Goal: Check status: Check status

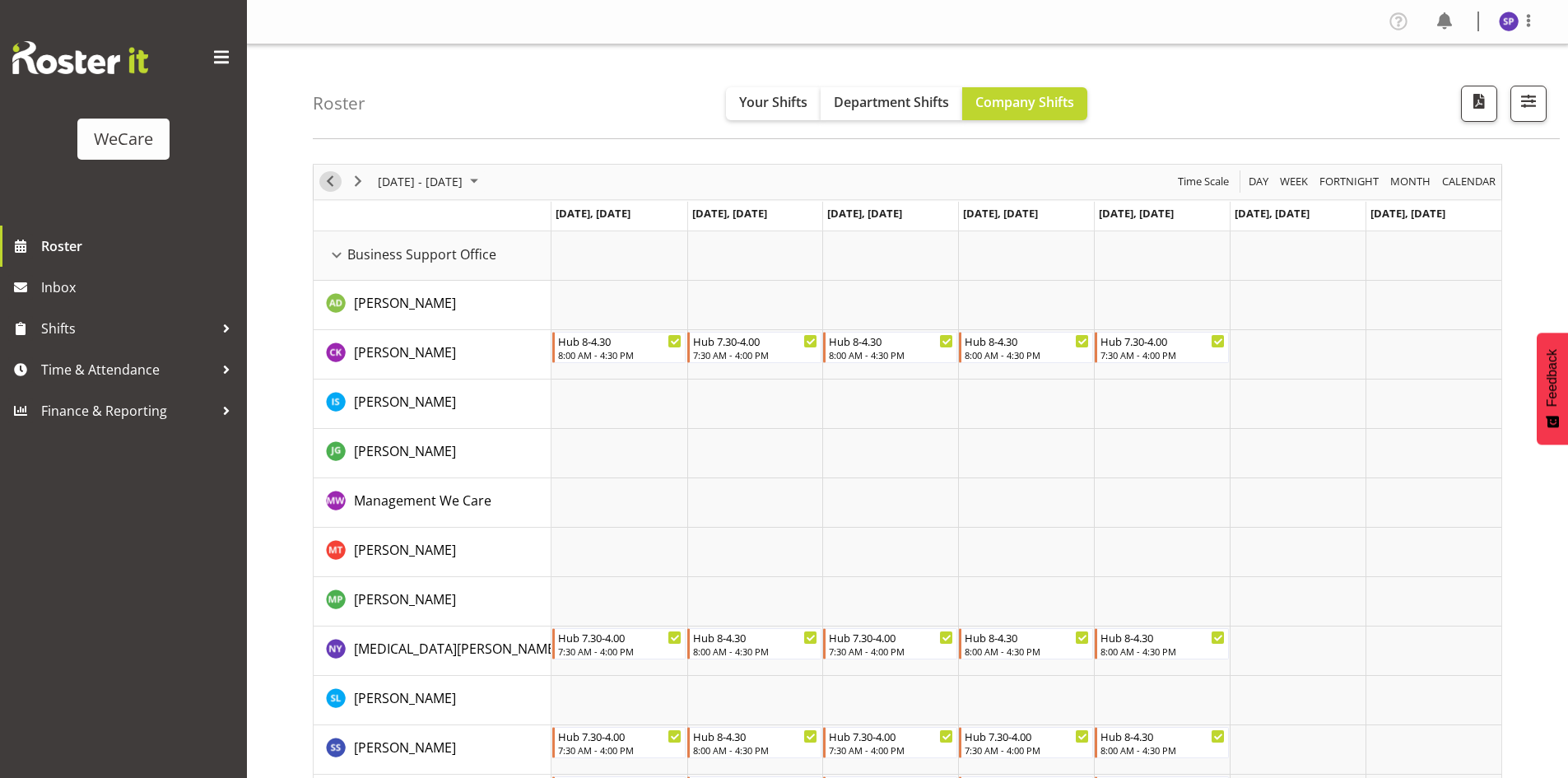
scroll to position [6563, 0]
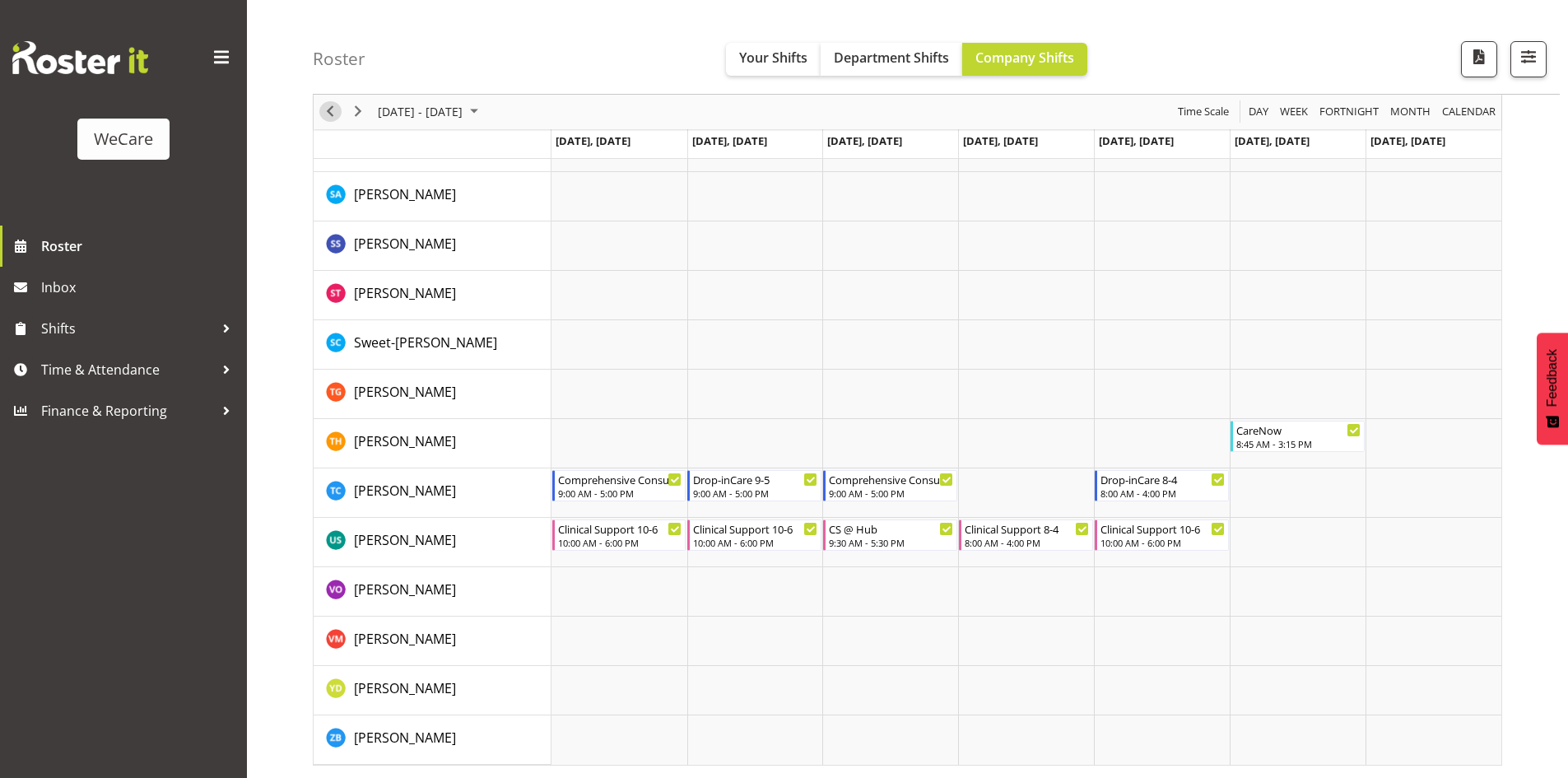
click at [332, 113] on span "Previous" at bounding box center [330, 112] width 20 height 21
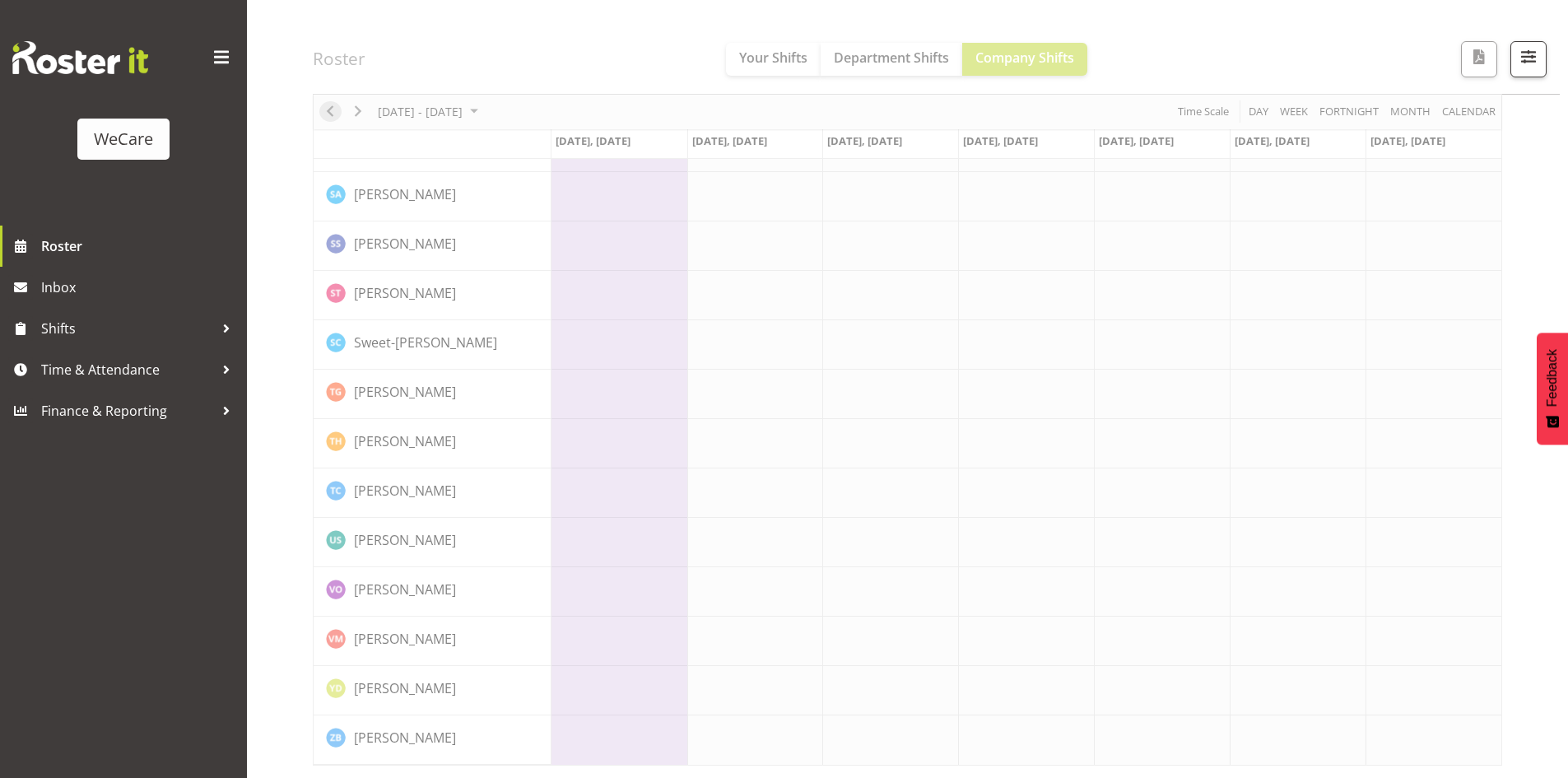
scroll to position [6530, 0]
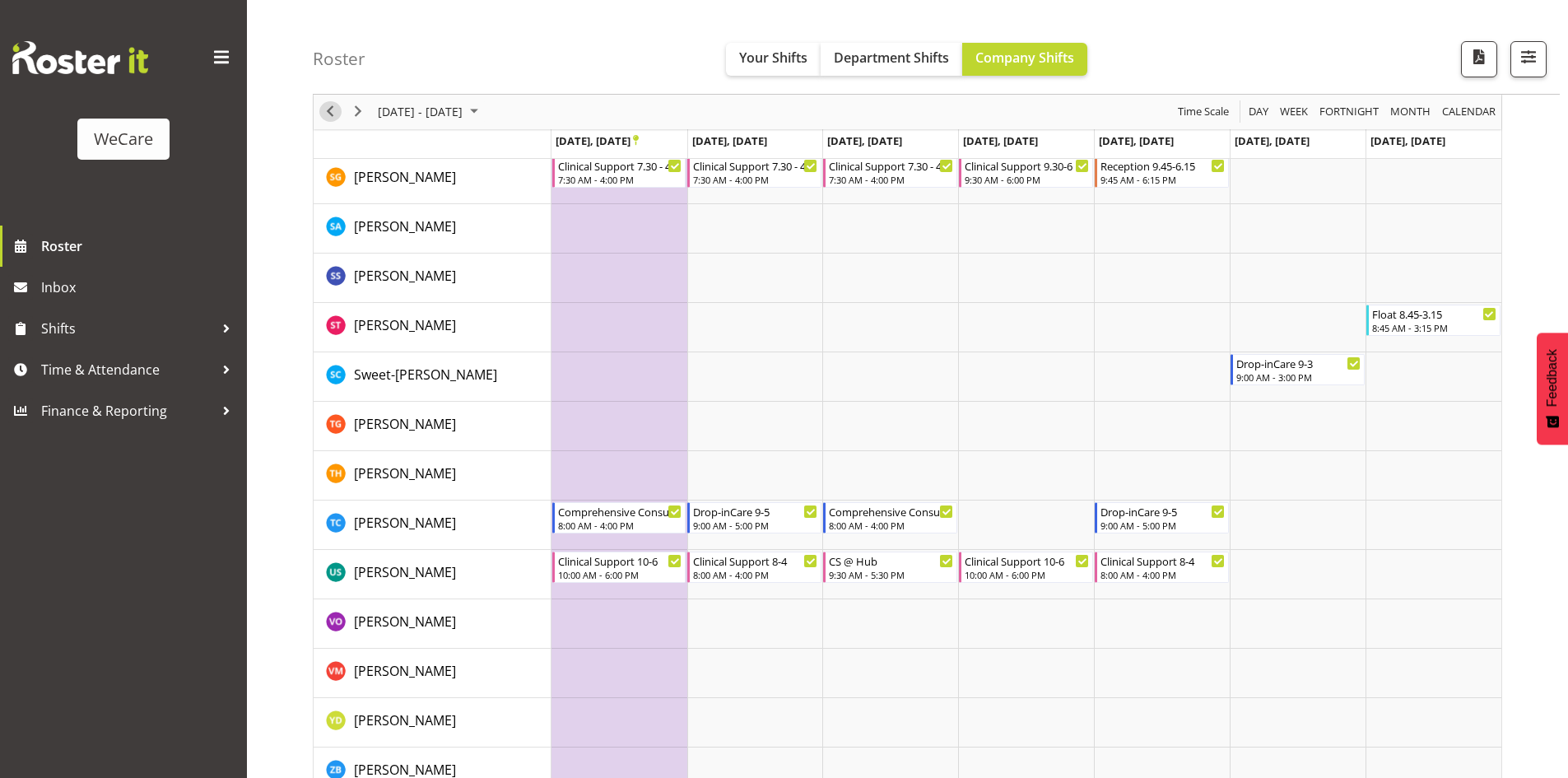
scroll to position [6563, 0]
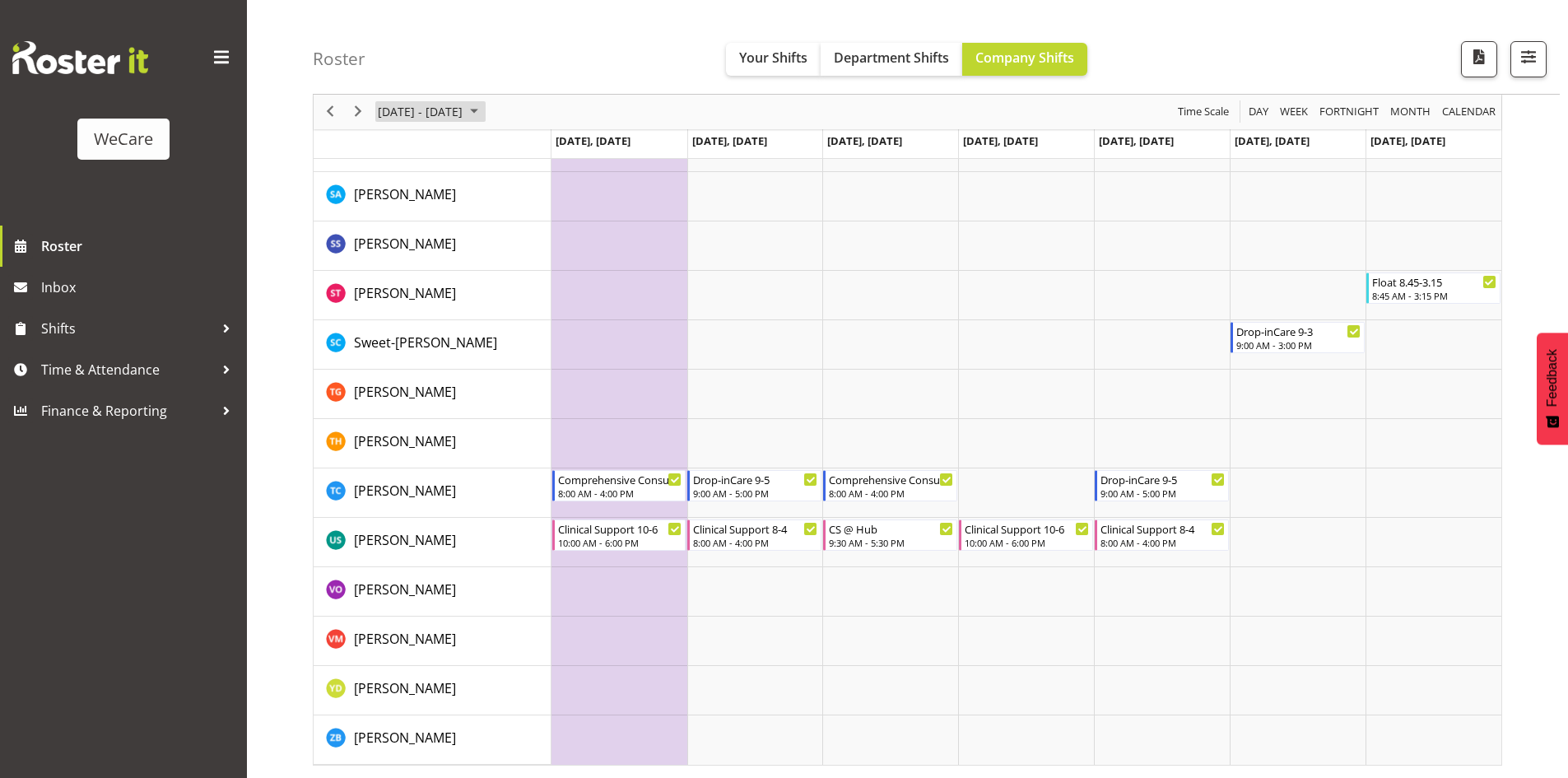
click at [484, 108] on span "September 2025" at bounding box center [474, 112] width 20 height 21
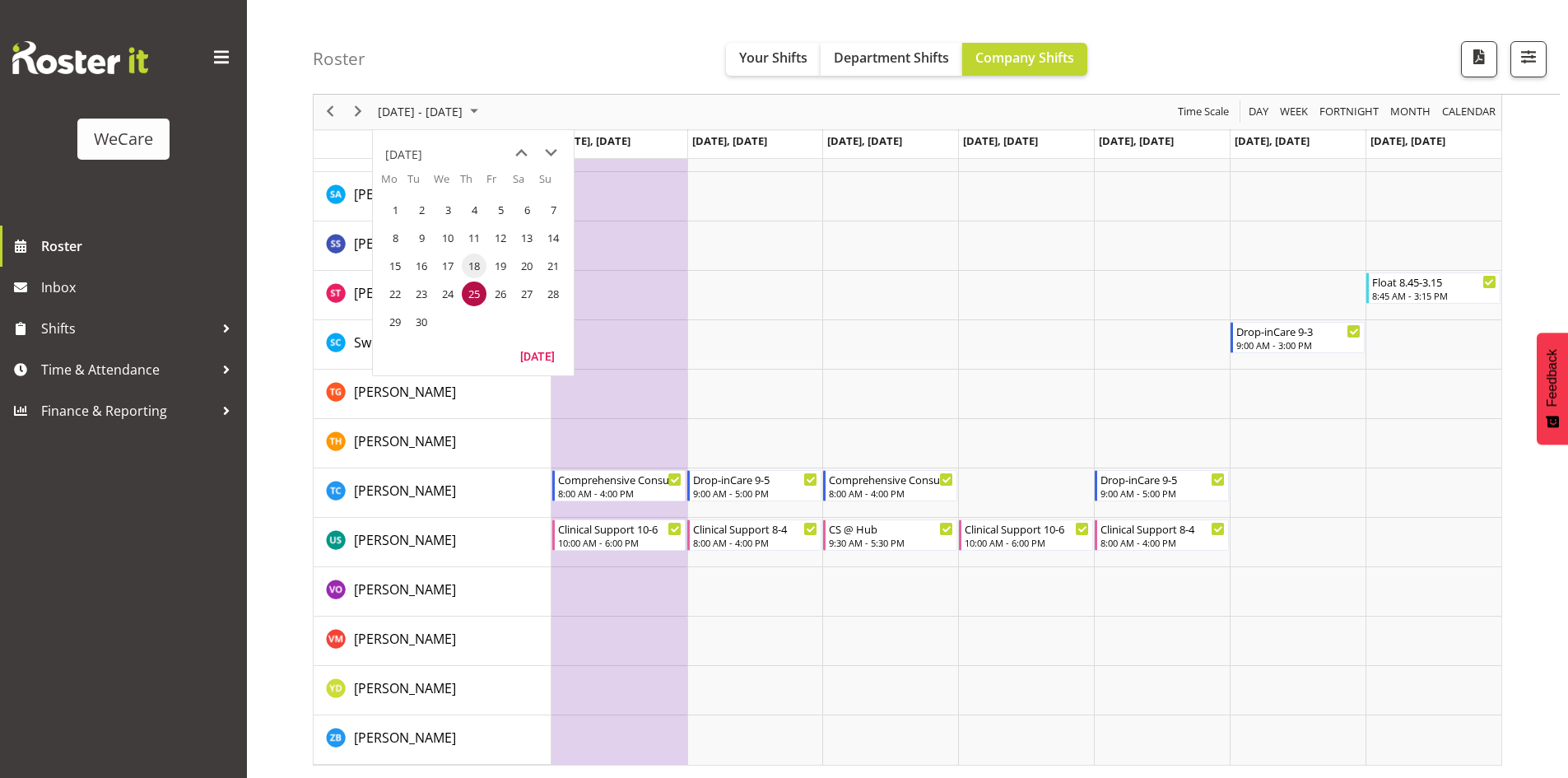
click at [480, 267] on span "18" at bounding box center [474, 266] width 25 height 25
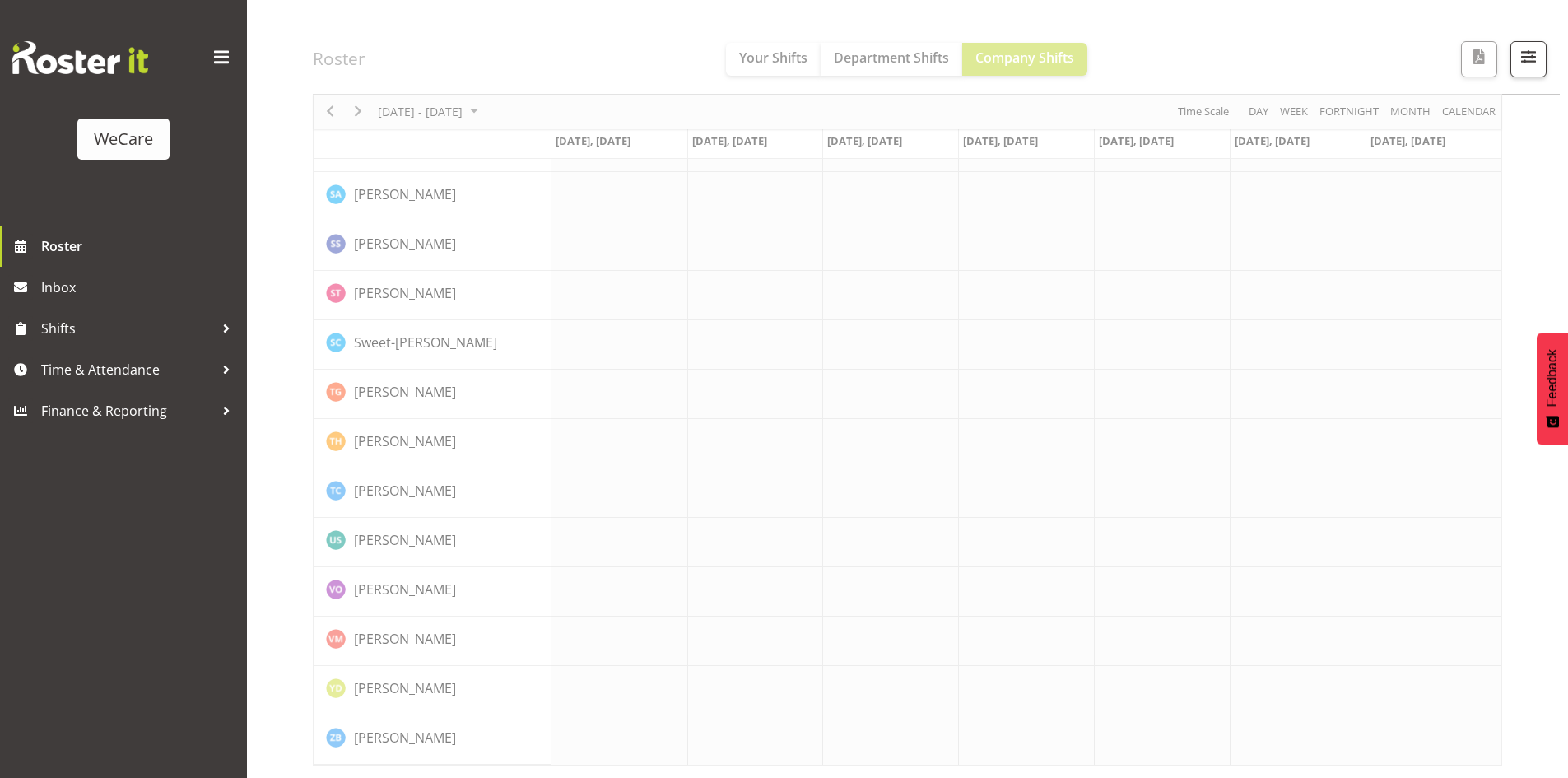
scroll to position [6530, 0]
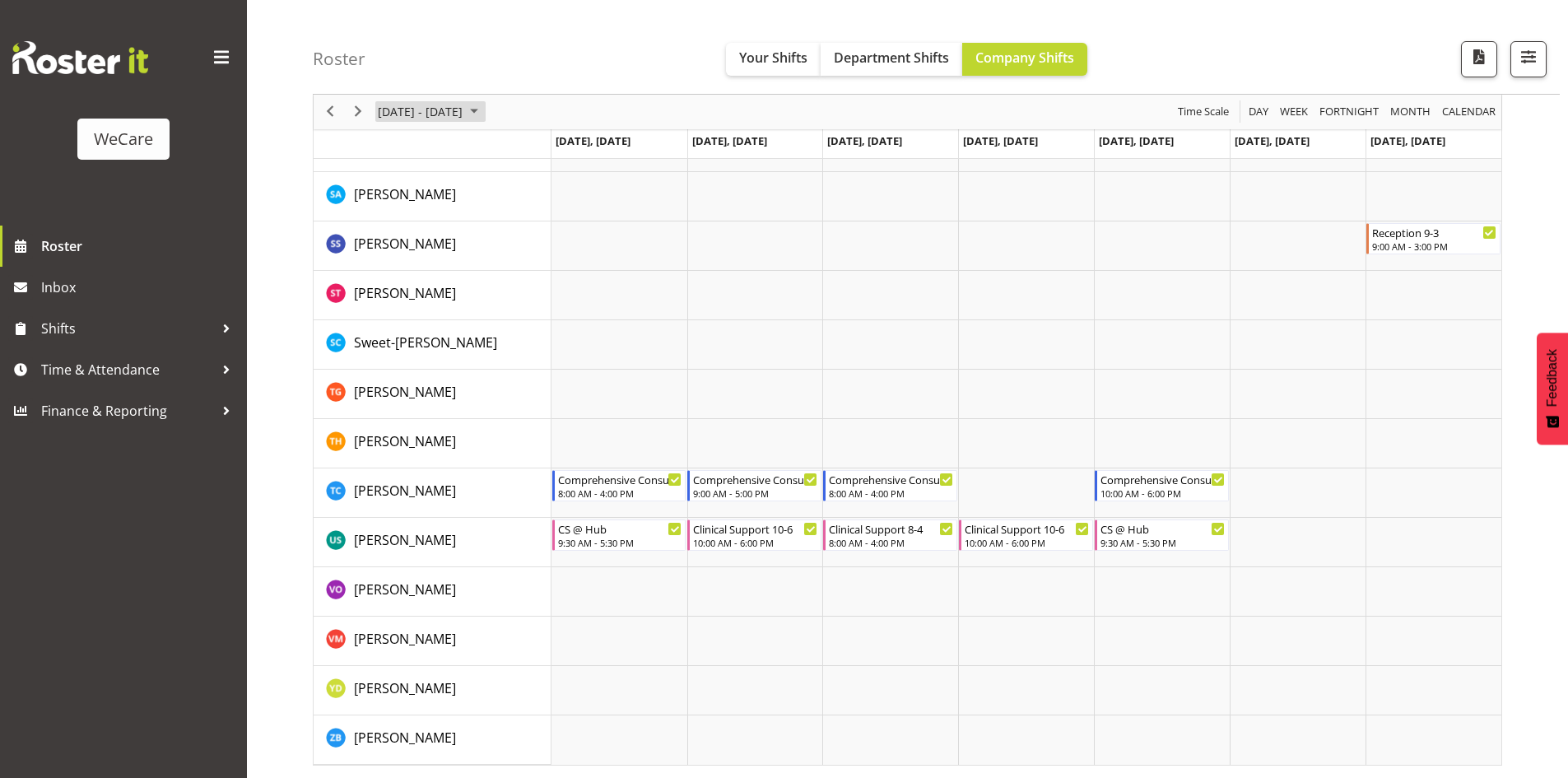
click at [484, 112] on span "September 2025" at bounding box center [474, 112] width 20 height 21
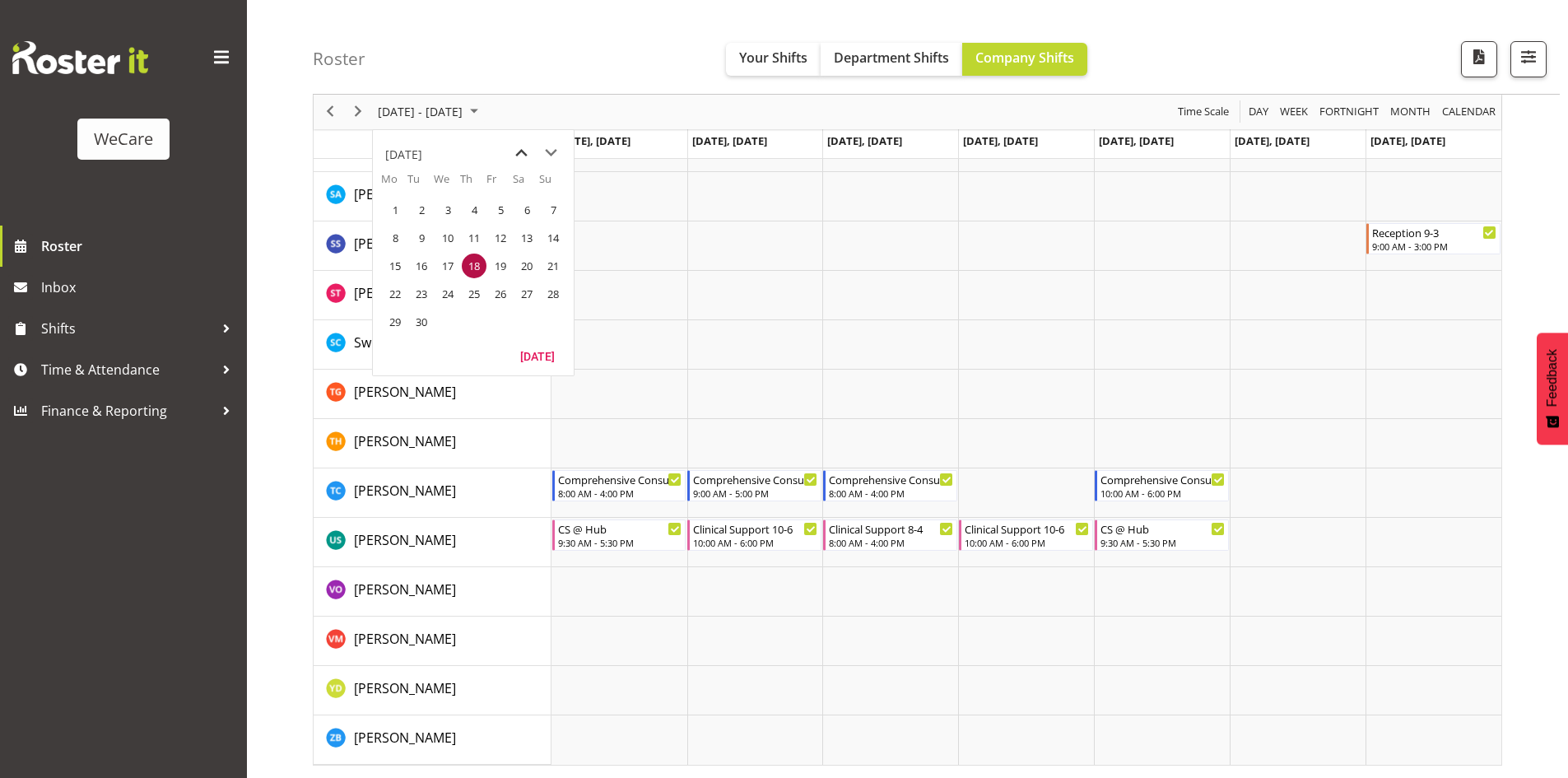
click at [521, 150] on span "previous month" at bounding box center [521, 153] width 29 height 30
click at [476, 264] on span "14" at bounding box center [474, 266] width 25 height 25
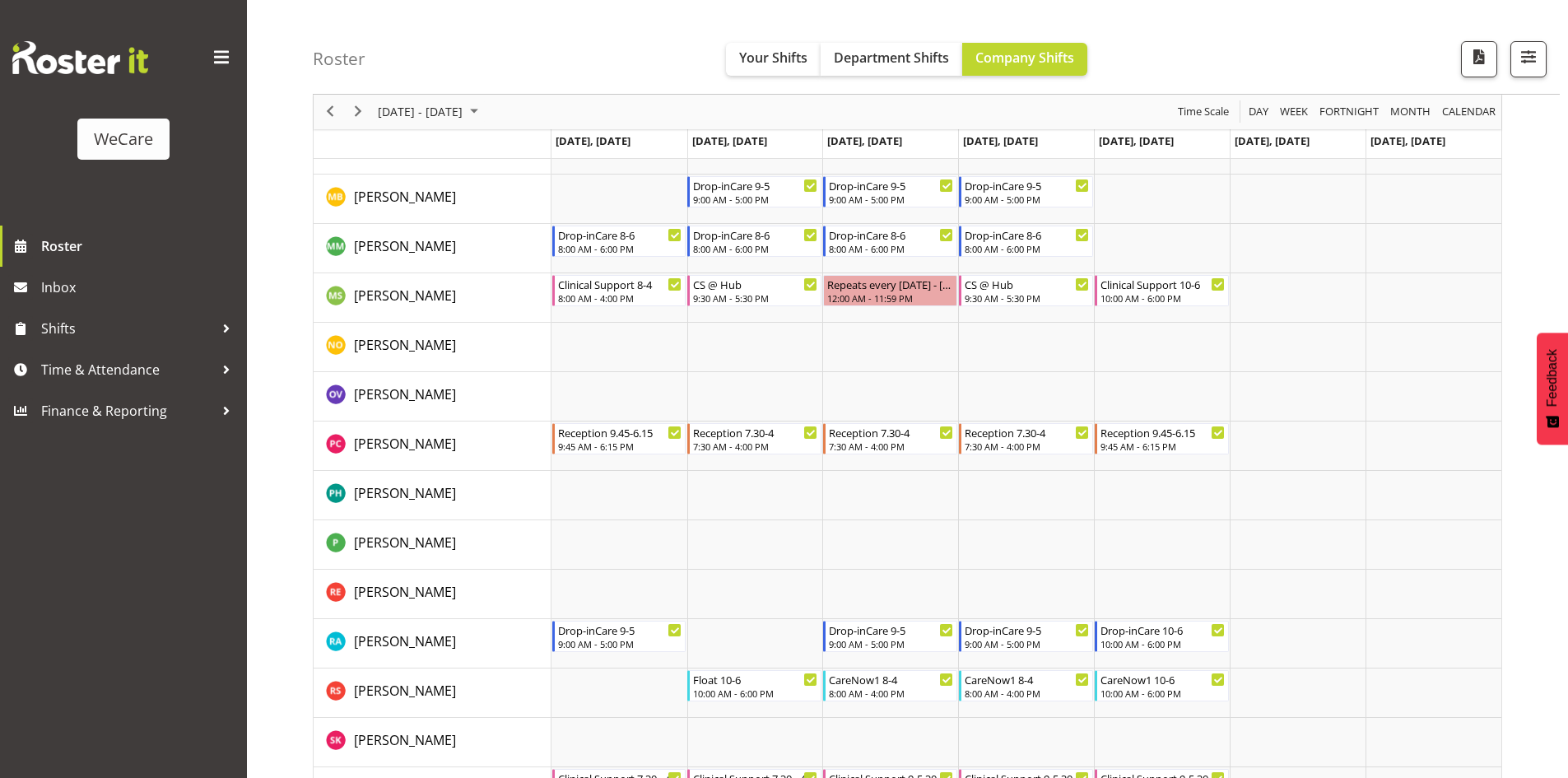
scroll to position [5854, 0]
